Goal: Task Accomplishment & Management: Manage account settings

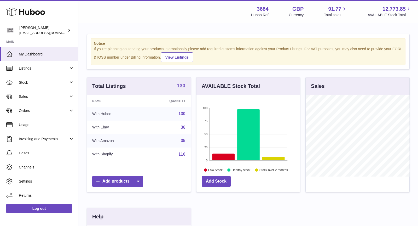
scroll to position [81, 104]
click at [38, 99] on link "Sales" at bounding box center [39, 96] width 78 height 14
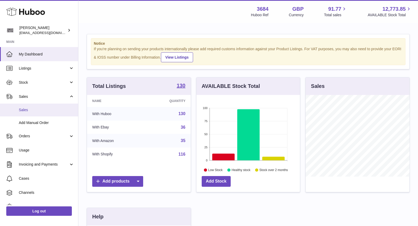
click at [39, 110] on span "Sales" at bounding box center [46, 109] width 55 height 5
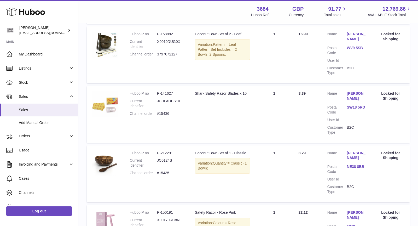
scroll to position [283, 0]
drag, startPoint x: 174, startPoint y: 113, endPoint x: 130, endPoint y: 113, distance: 44.2
click at [130, 113] on dl "Huboo P no P-141627 Current identifier JCBLADES10 Channel order #15436" at bounding box center [157, 105] width 55 height 28
copy dl "Channel order #15436"
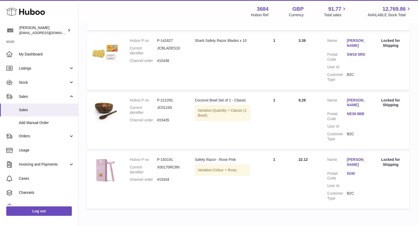
scroll to position [357, 0]
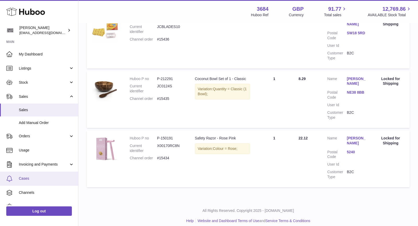
click at [39, 178] on span "Cases" at bounding box center [46, 178] width 55 height 5
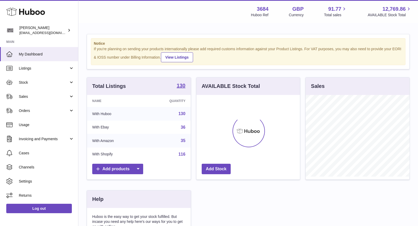
scroll to position [81, 104]
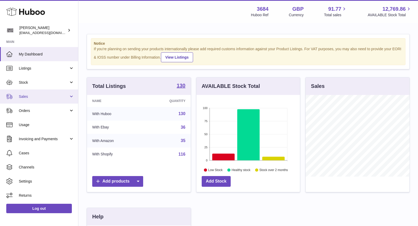
click at [39, 93] on link "Sales" at bounding box center [39, 96] width 78 height 14
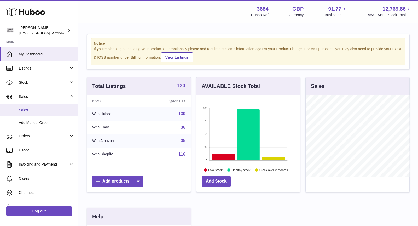
click at [38, 109] on span "Sales" at bounding box center [46, 109] width 55 height 5
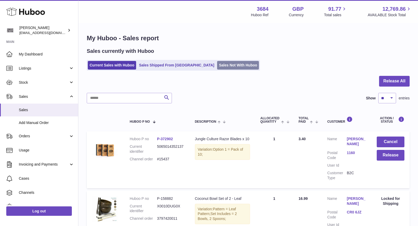
click at [217, 65] on link "Sales Not With Huboo" at bounding box center [238, 65] width 42 height 9
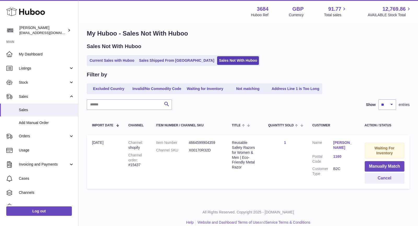
scroll to position [7, 0]
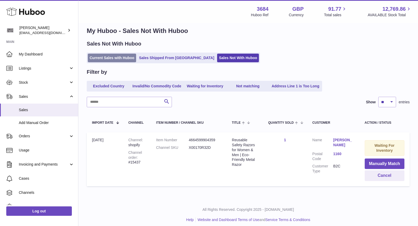
click at [112, 56] on link "Current Sales with Huboo" at bounding box center [112, 58] width 48 height 9
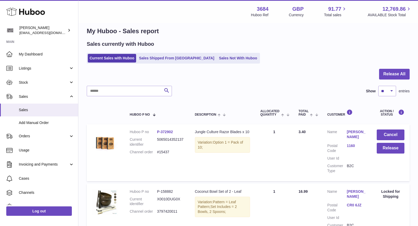
scroll to position [7, 0]
click at [391, 135] on button "Cancel" at bounding box center [391, 134] width 28 height 11
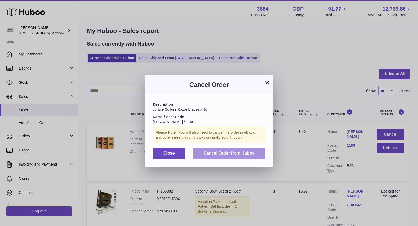
click at [247, 151] on span "Cancel Order from Huboo" at bounding box center [229, 153] width 51 height 4
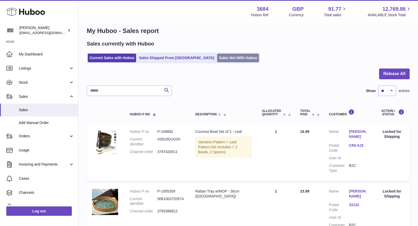
click at [217, 61] on link "Sales Not With Huboo" at bounding box center [238, 58] width 42 height 9
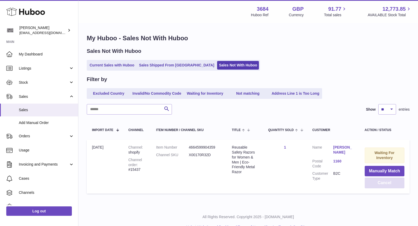
click at [380, 183] on button "Cancel" at bounding box center [385, 182] width 40 height 11
